Goal: Find specific page/section: Find specific page/section

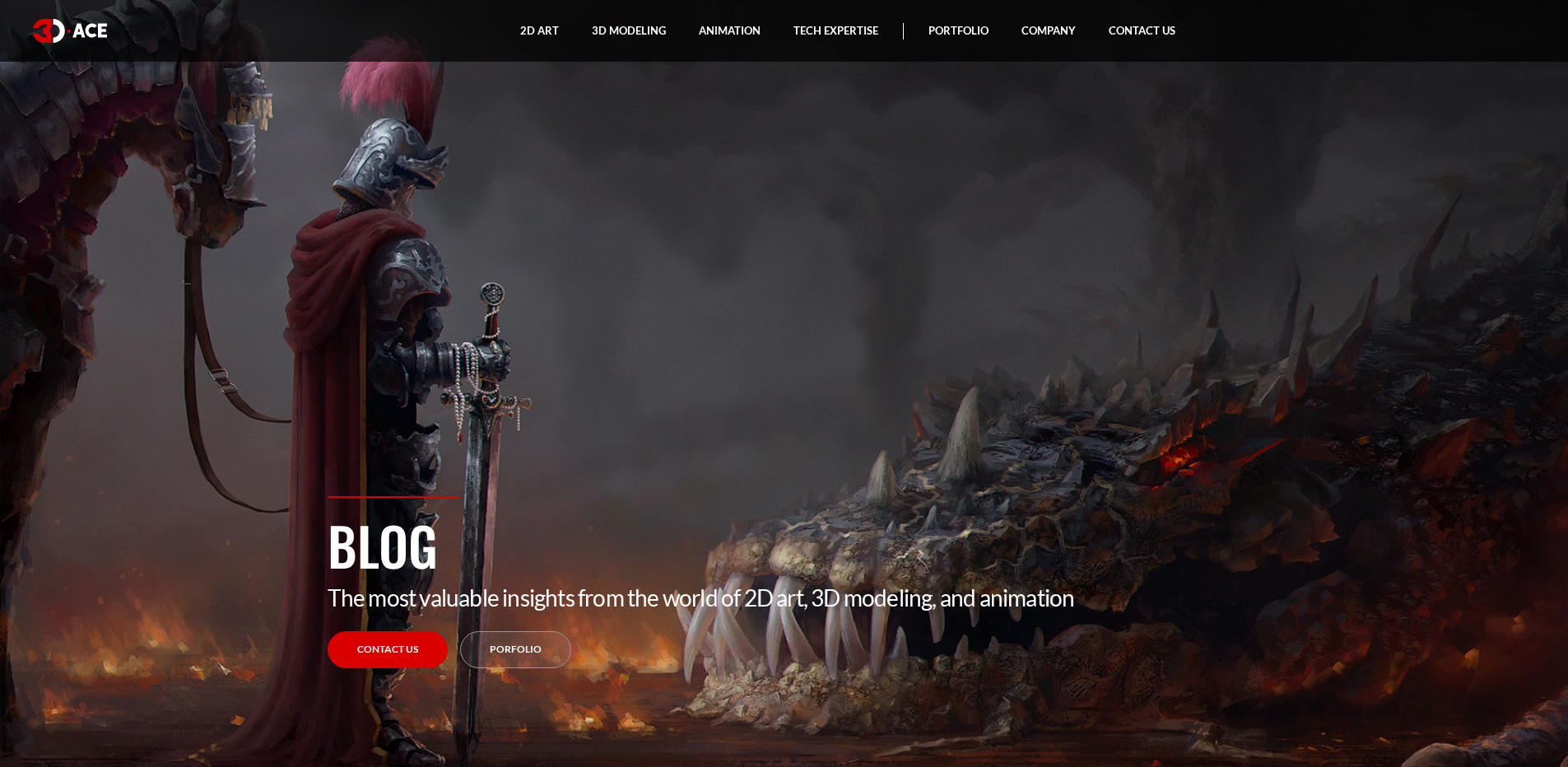
click at [65, 28] on img at bounding box center [69, 31] width 74 height 24
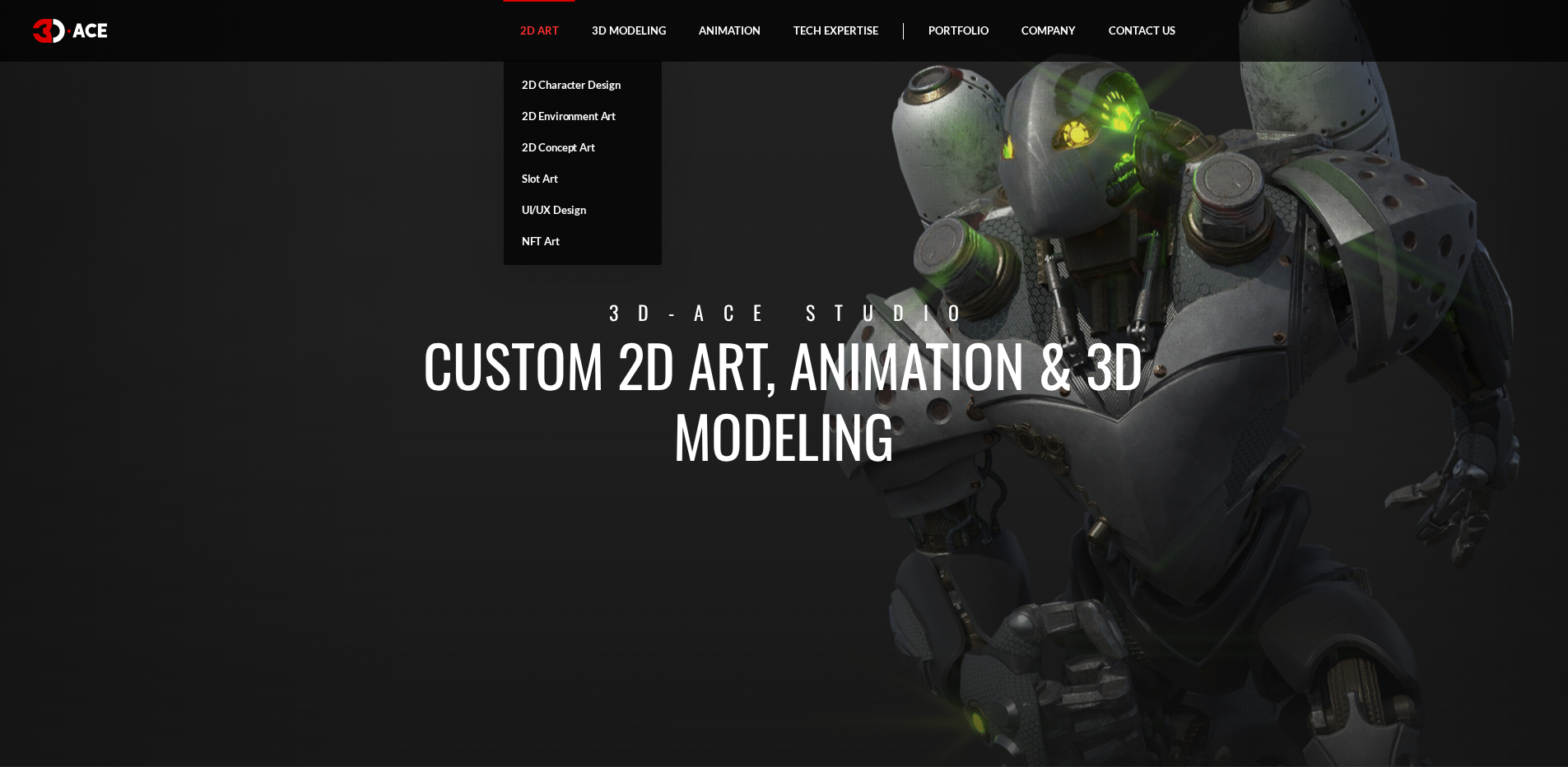
click at [528, 32] on link "2D Art" at bounding box center [540, 31] width 72 height 61
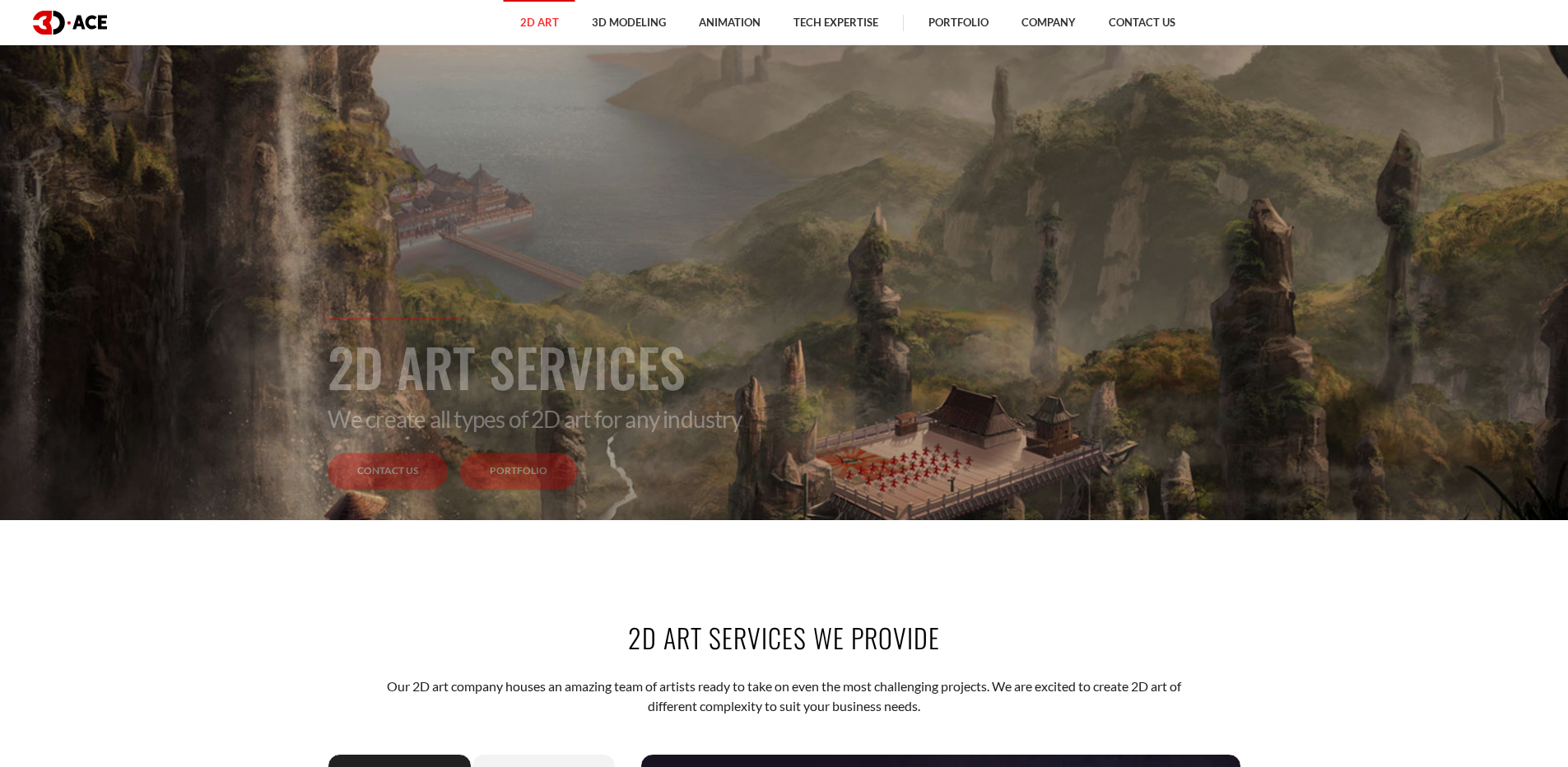
click at [518, 485] on link "Portfolio" at bounding box center [519, 472] width 117 height 37
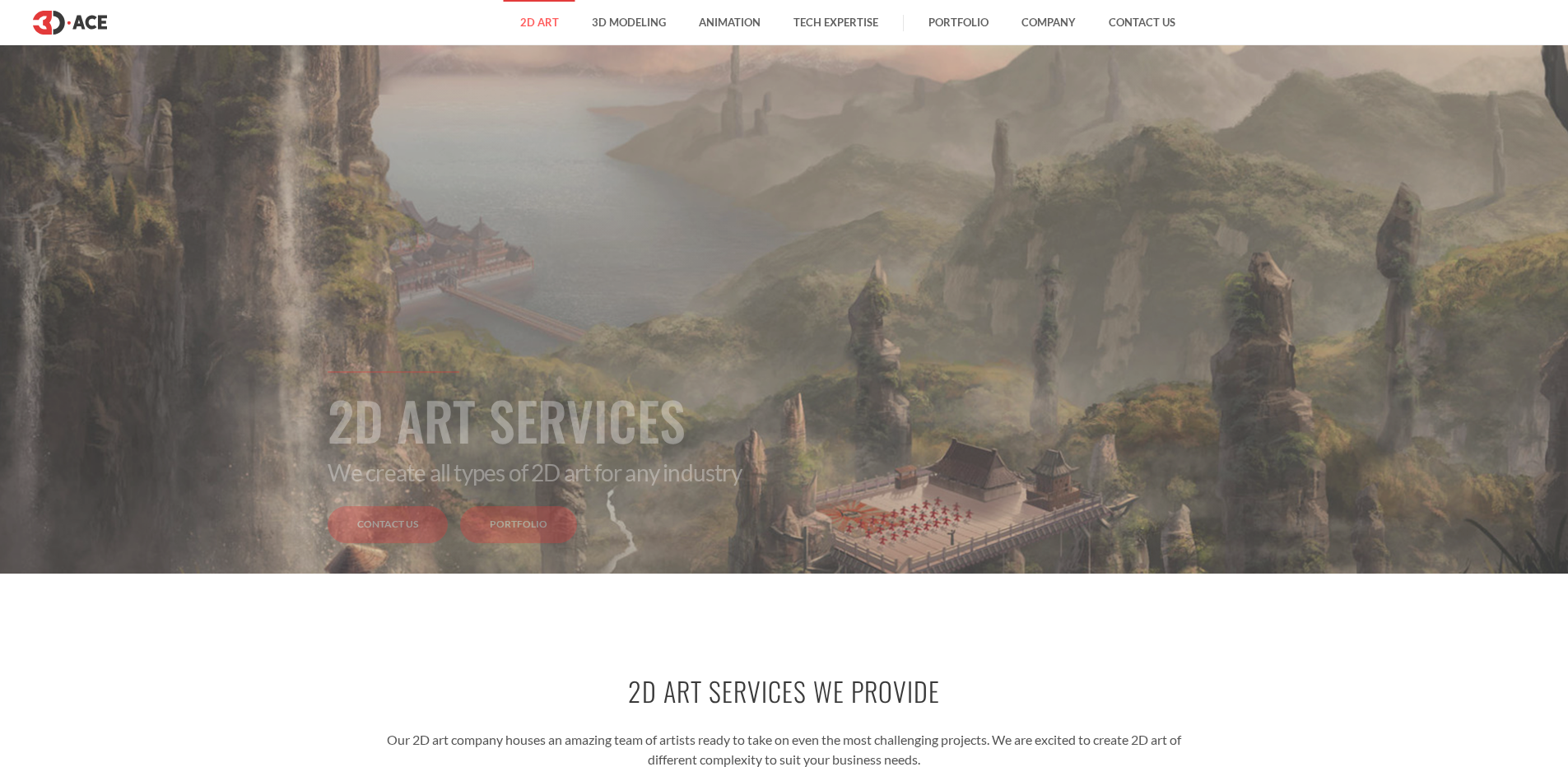
scroll to position [165, 0]
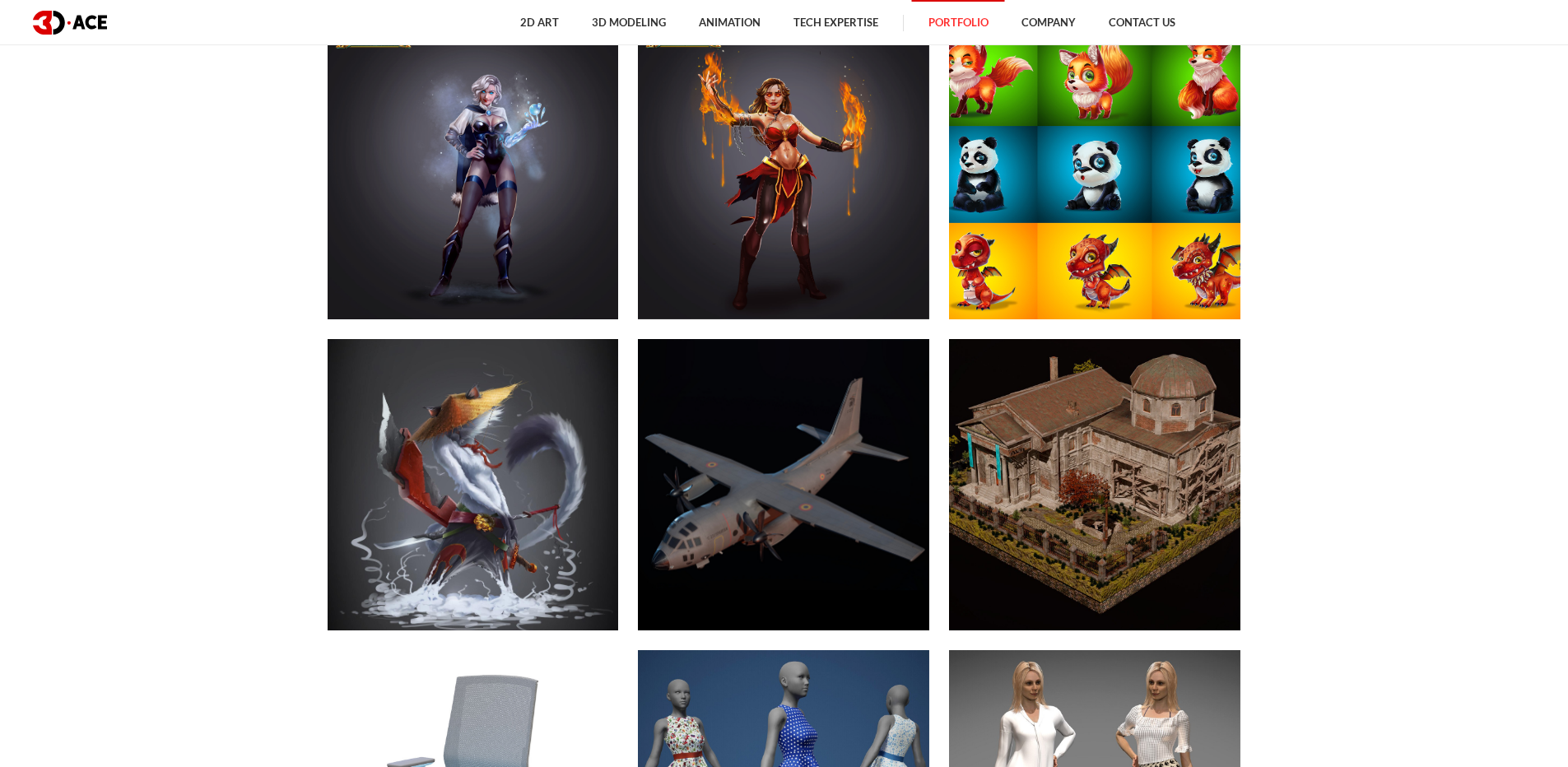
scroll to position [8152, 0]
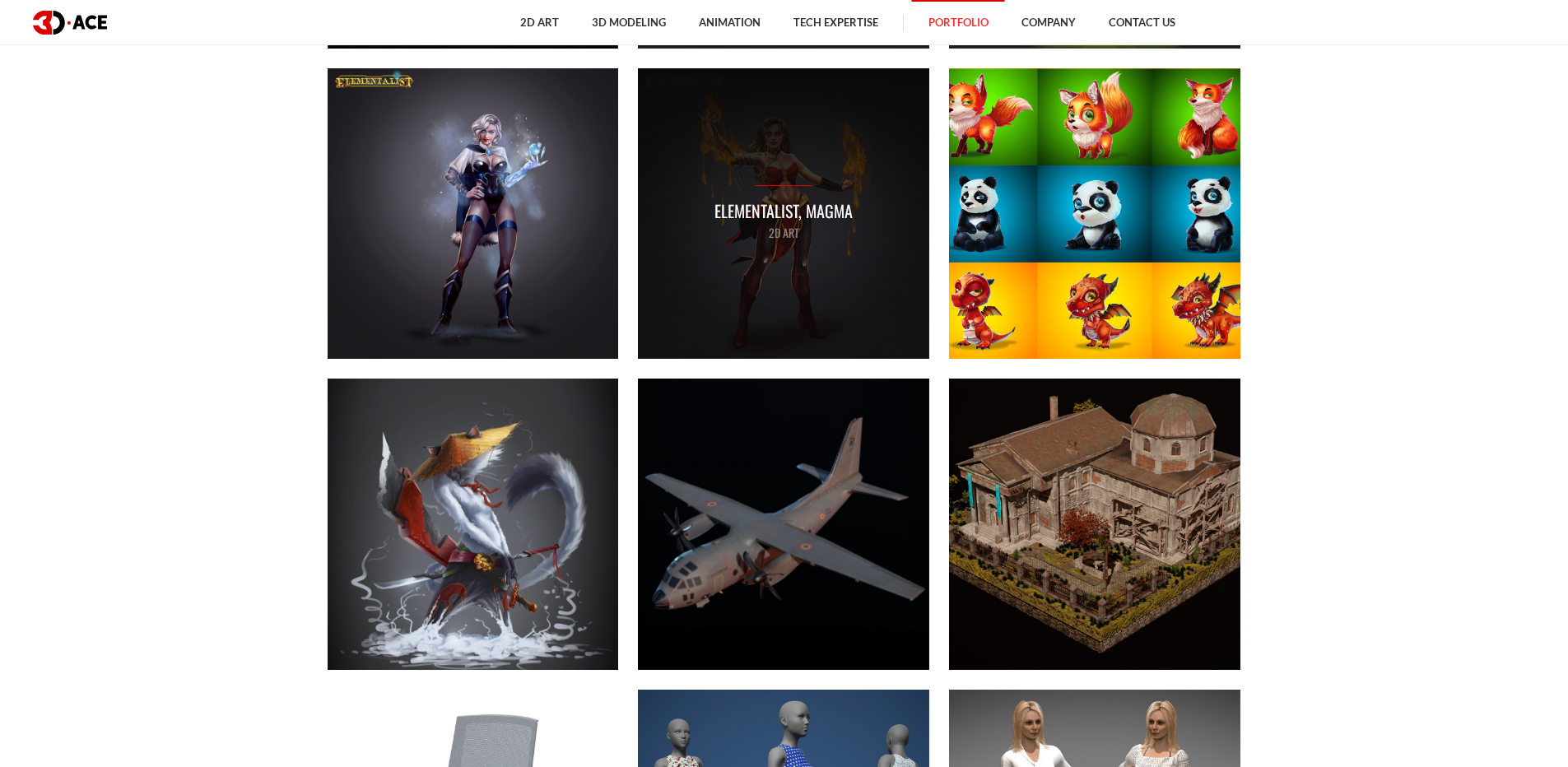
click at [801, 199] on p "Elementalist, Magma" at bounding box center [784, 211] width 138 height 26
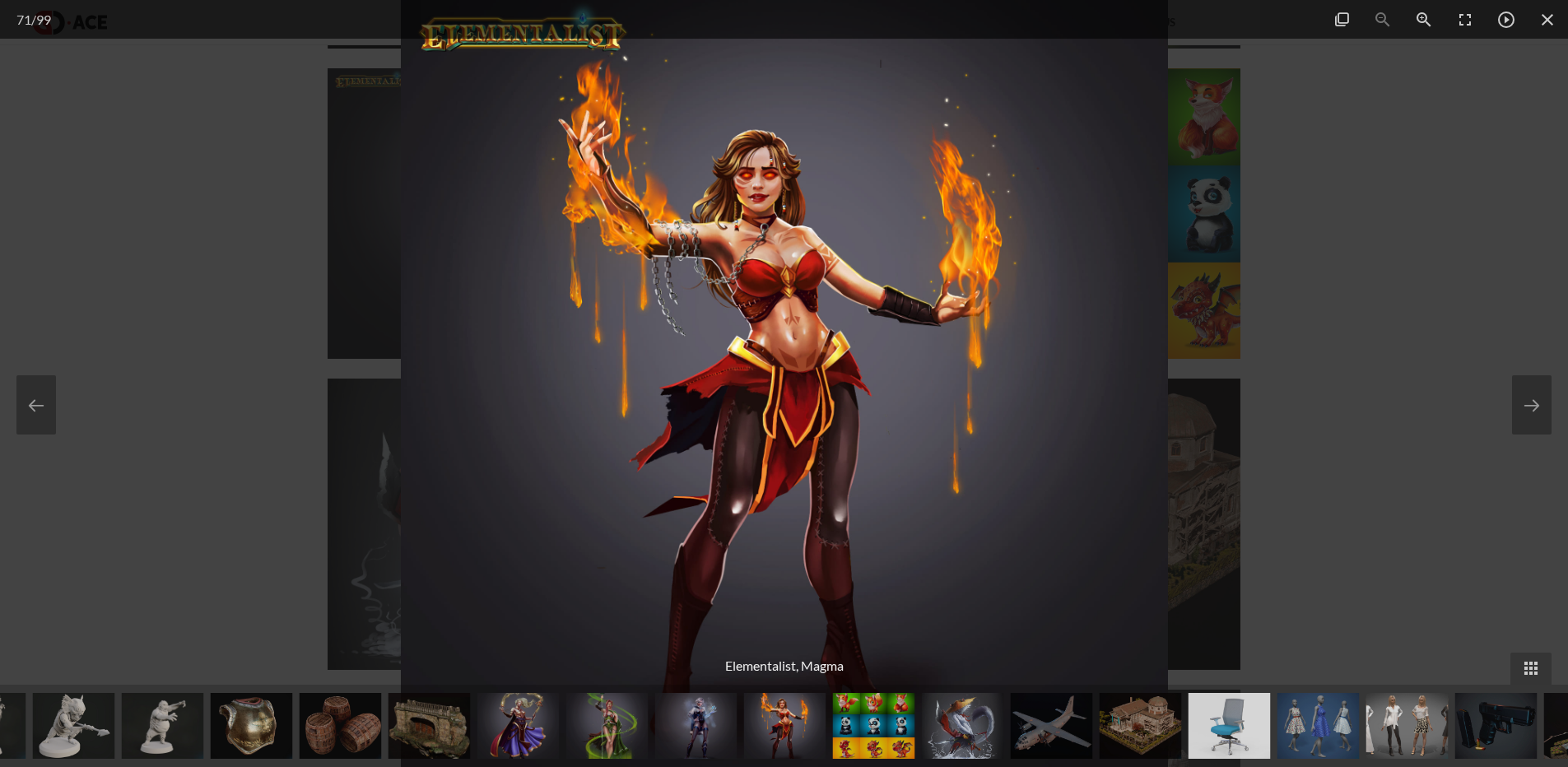
click at [1311, 198] on div at bounding box center [784, 384] width 1568 height 767
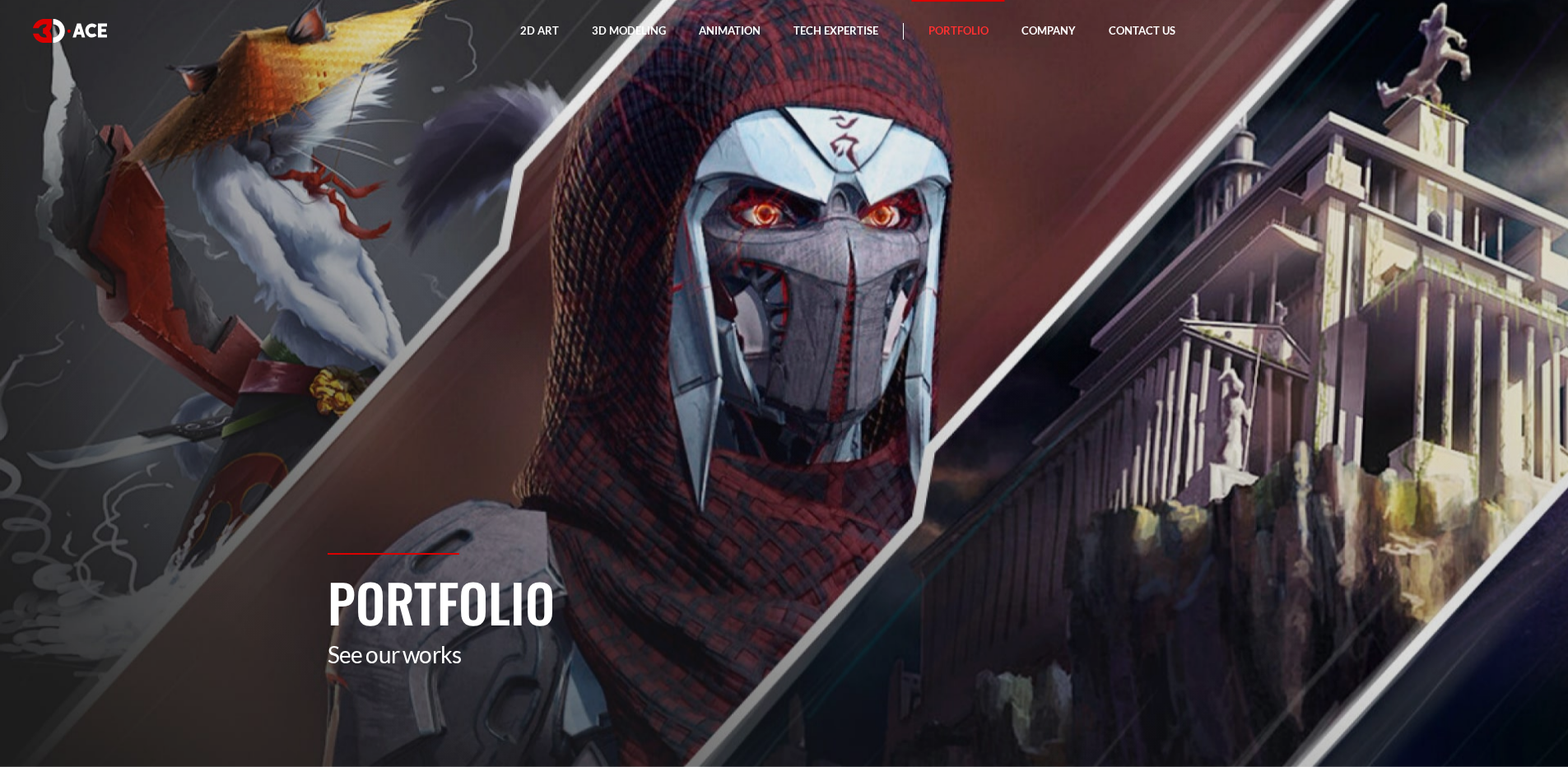
drag, startPoint x: 1380, startPoint y: 546, endPoint x: 1280, endPoint y: 171, distance: 388.1
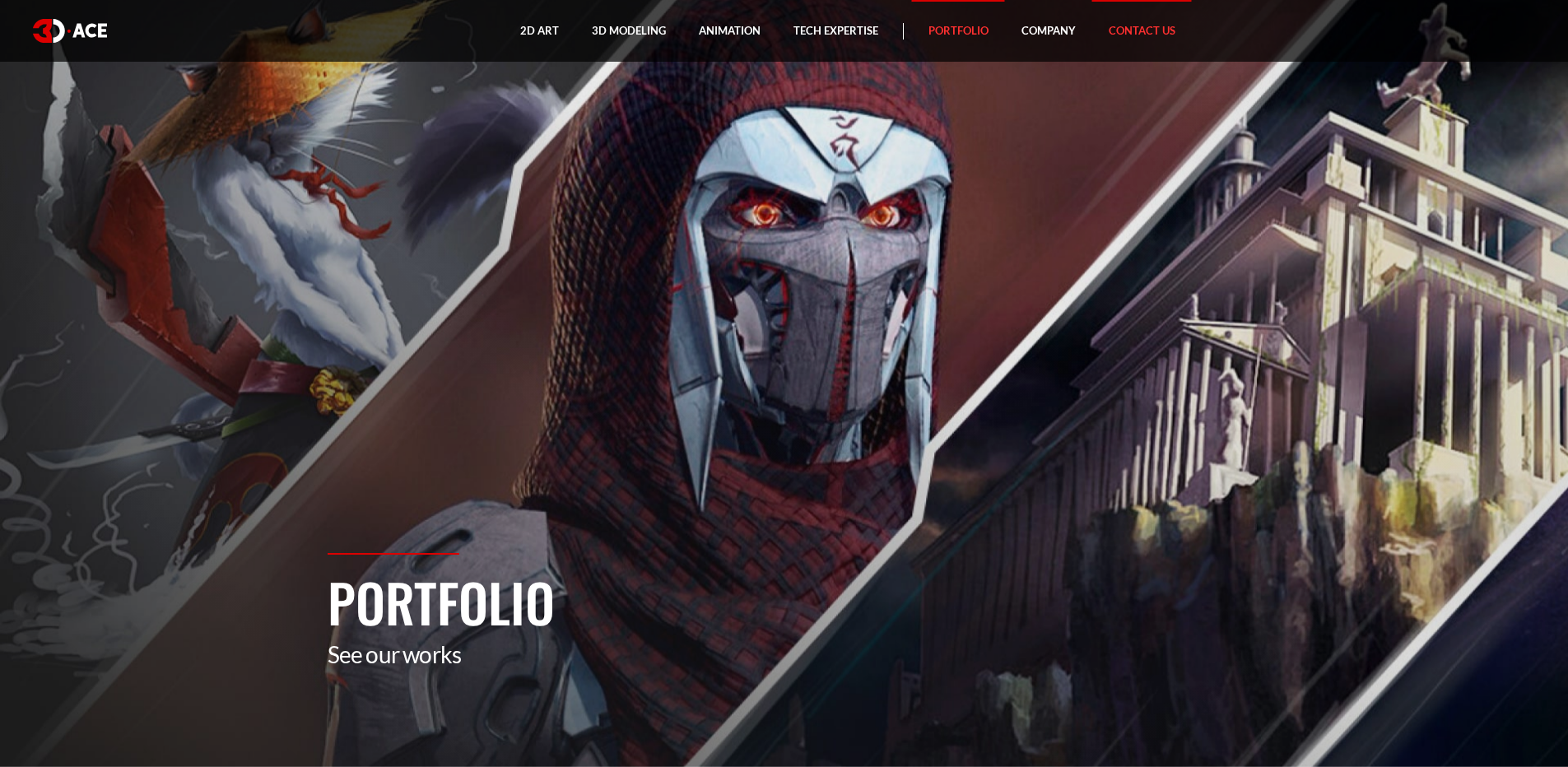
click at [1138, 22] on link "Contact Us" at bounding box center [1142, 31] width 100 height 61
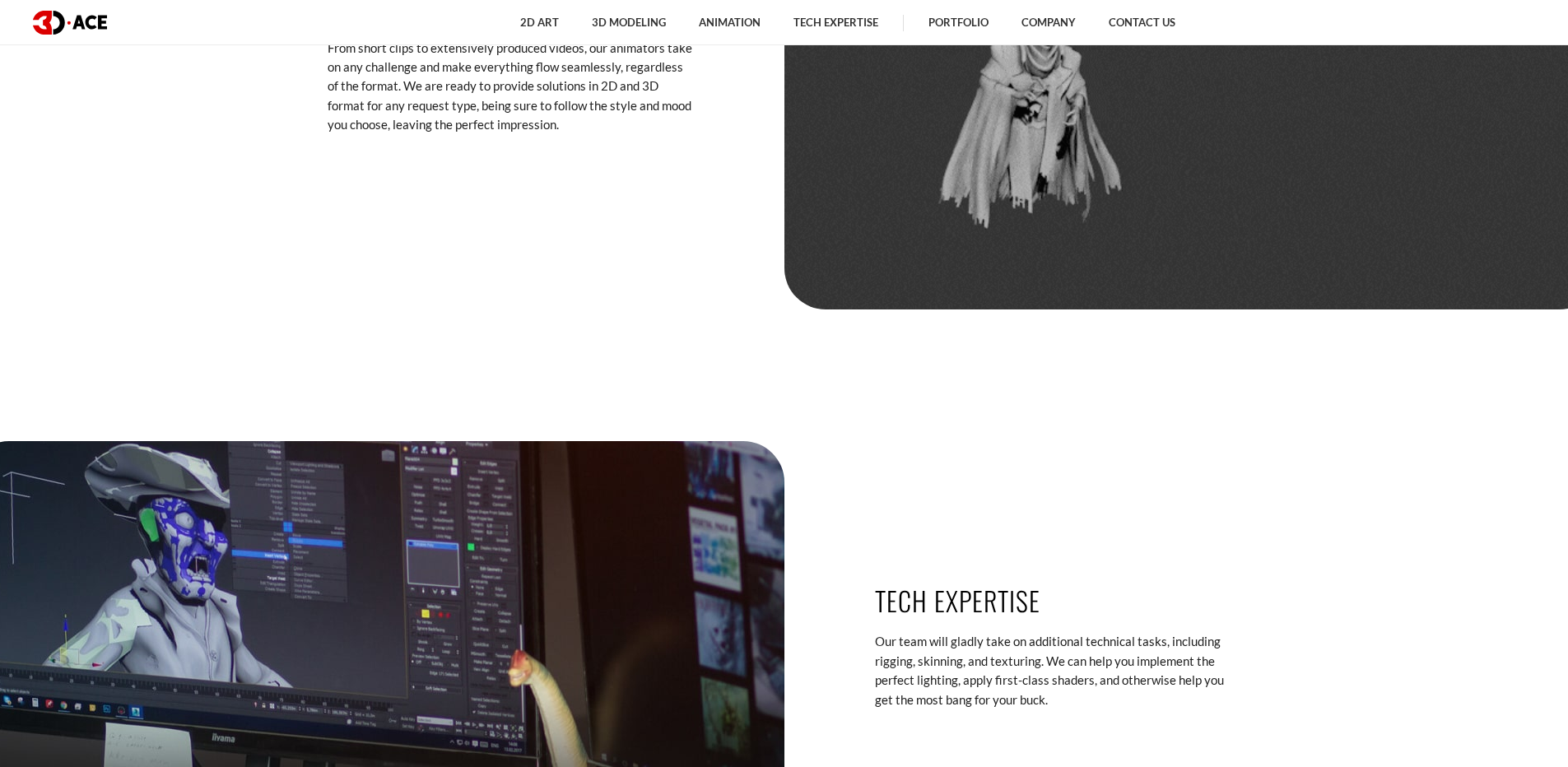
scroll to position [6862, 0]
